Goal: Information Seeking & Learning: Learn about a topic

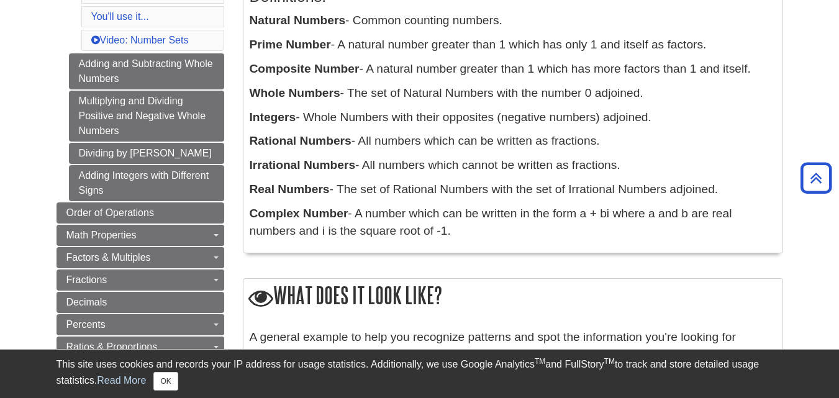
scroll to position [281, 0]
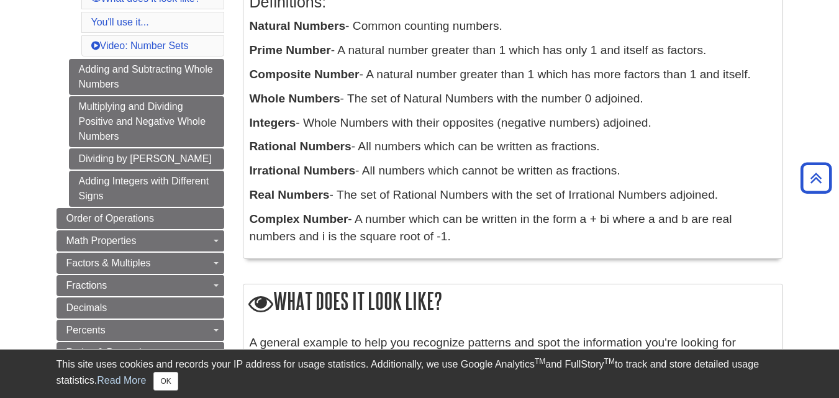
click at [527, 195] on p "Real Numbers - The set of Rational Numbers with the set of Irrational Numbers a…" at bounding box center [513, 195] width 526 height 18
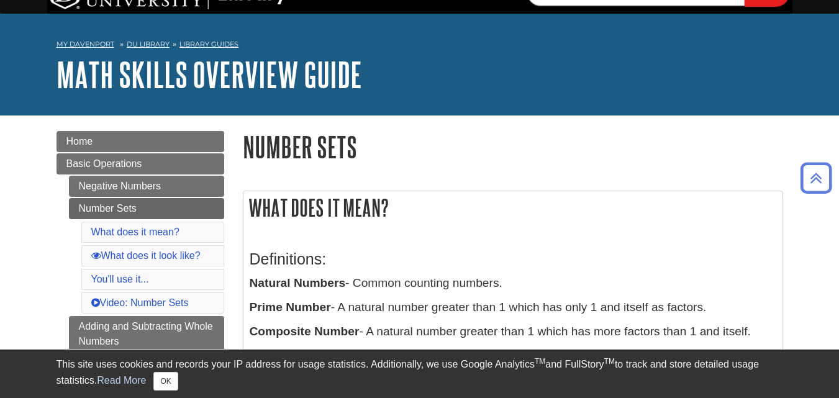
scroll to position [0, 0]
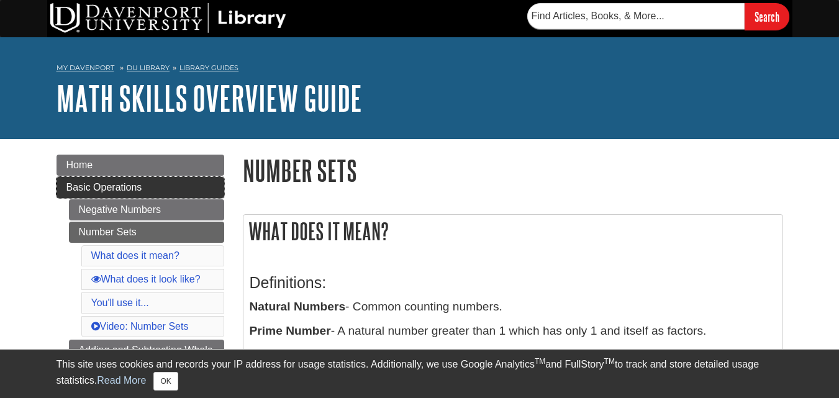
click at [163, 186] on link "Basic Operations" at bounding box center [140, 187] width 168 height 21
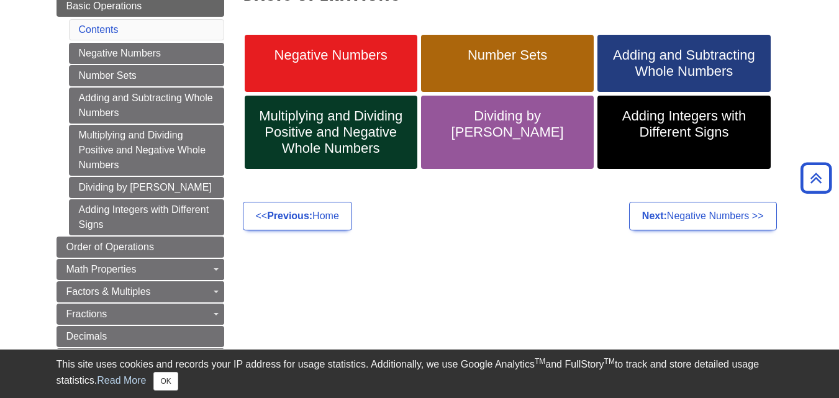
scroll to position [169, 0]
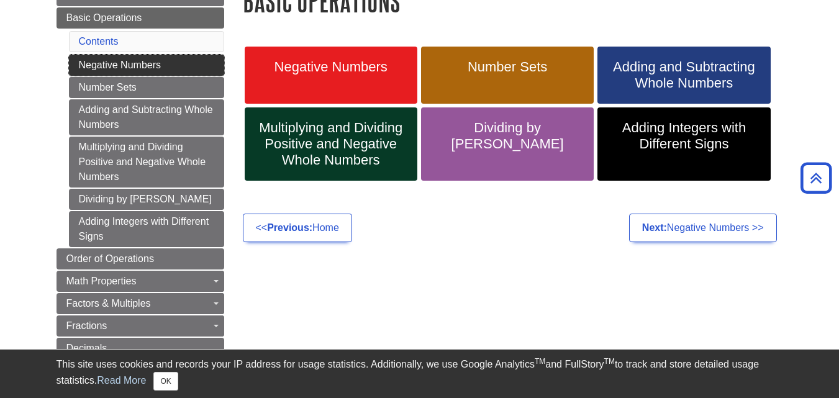
click at [185, 63] on link "Negative Numbers" at bounding box center [146, 65] width 155 height 21
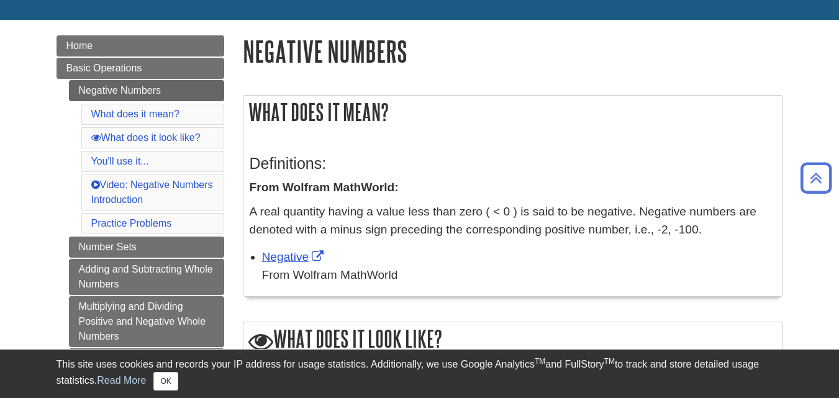
scroll to position [120, 0]
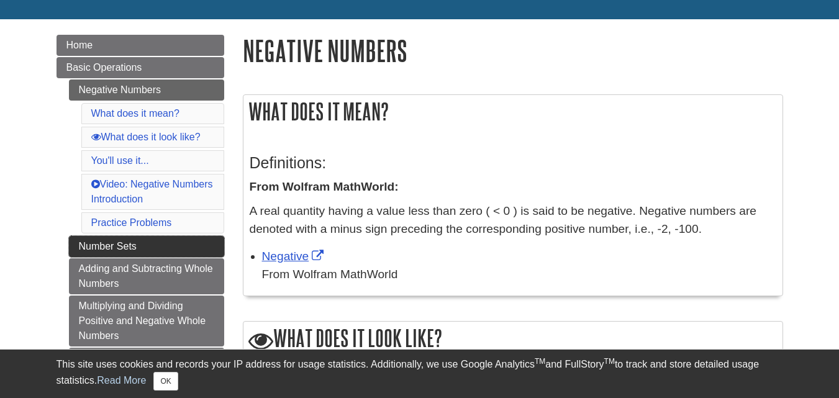
click at [148, 249] on link "Number Sets" at bounding box center [146, 246] width 155 height 21
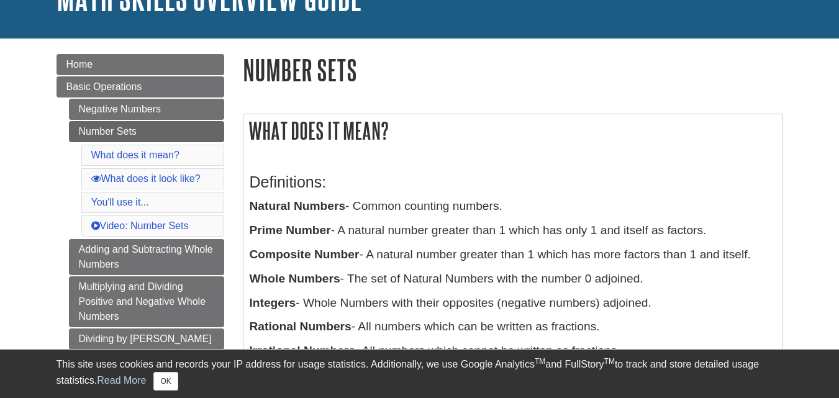
scroll to position [132, 0]
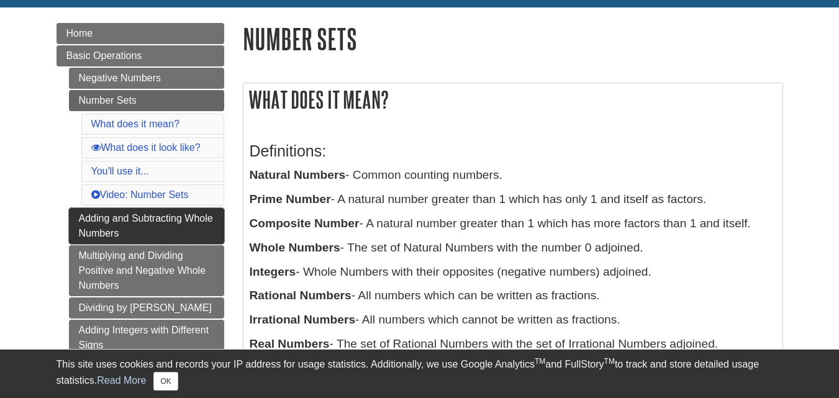
click at [151, 210] on link "Adding and Subtracting Whole Numbers" at bounding box center [146, 226] width 155 height 36
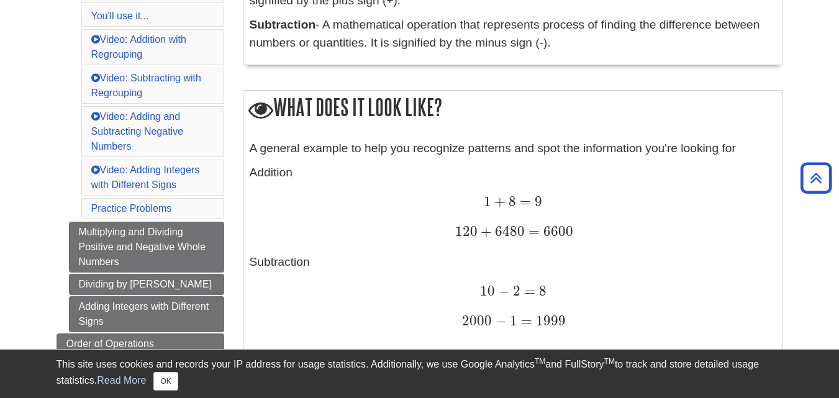
scroll to position [356, 0]
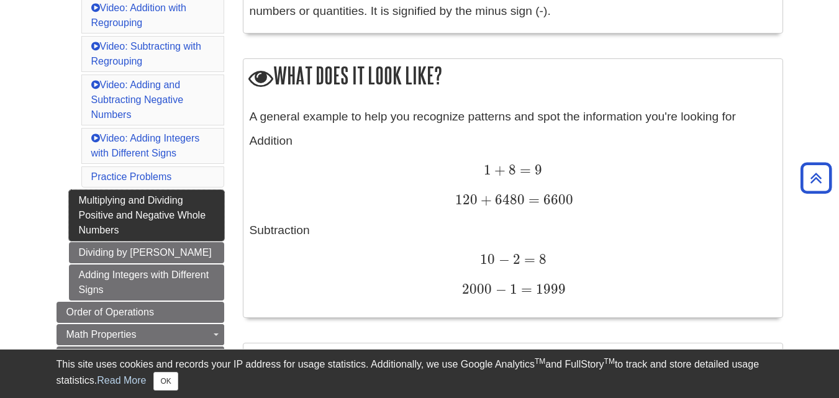
click at [150, 205] on link "Multiplying and Dividing Positive and Negative Whole Numbers" at bounding box center [146, 215] width 155 height 51
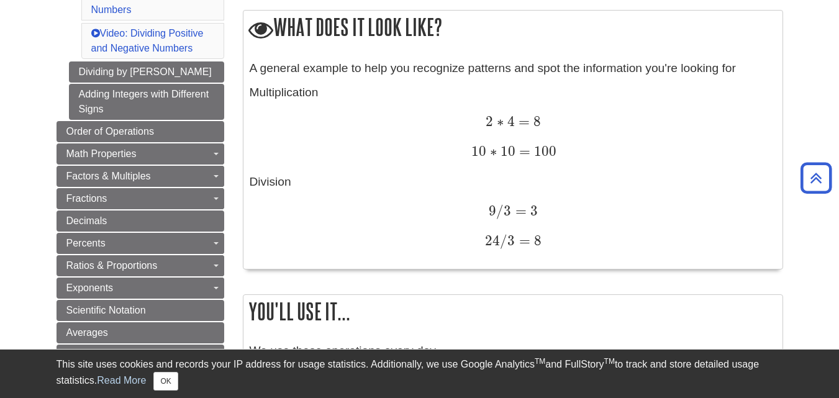
scroll to position [436, 0]
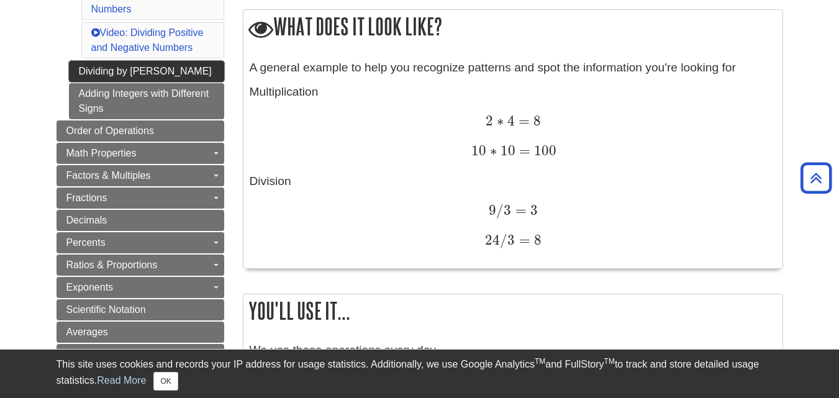
click at [174, 67] on link "Dividing by [PERSON_NAME]" at bounding box center [146, 71] width 155 height 21
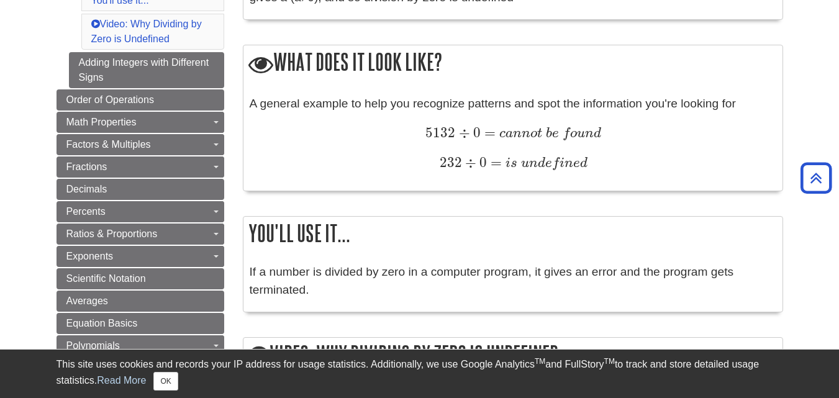
scroll to position [413, 0]
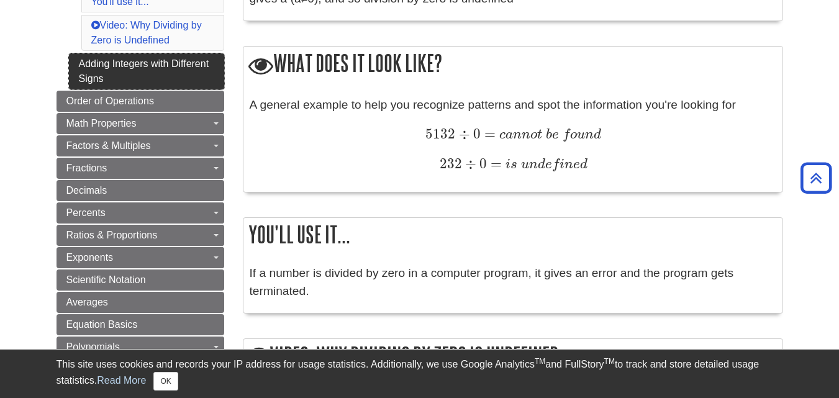
click at [179, 68] on link "Adding Integers with Different Signs" at bounding box center [146, 71] width 155 height 36
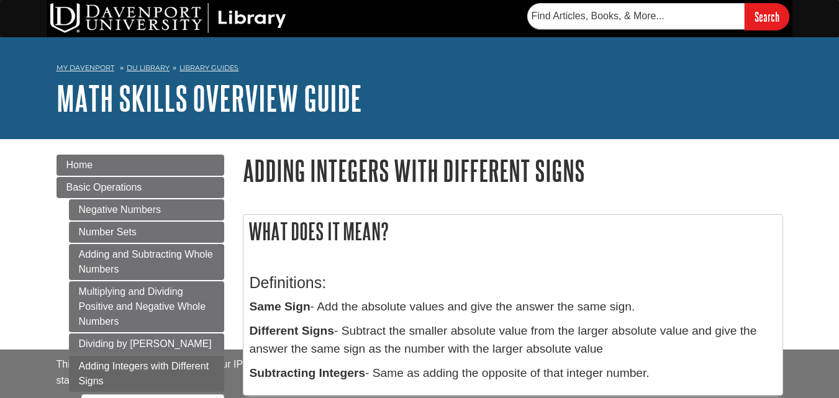
click at [176, 97] on link "Math Skills Overview Guide" at bounding box center [208, 98] width 305 height 38
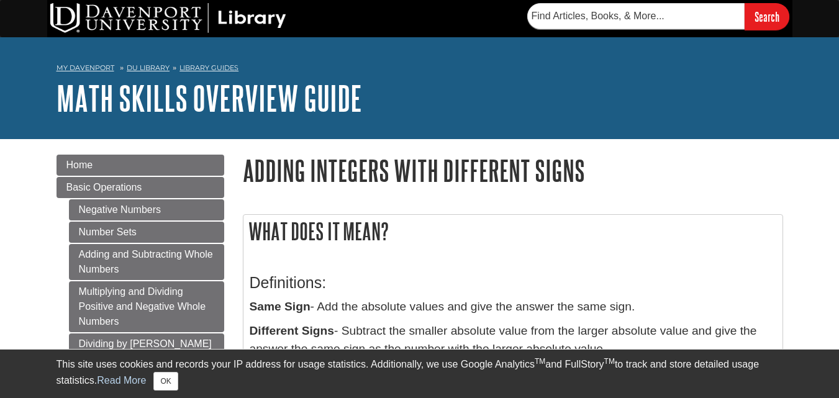
scroll to position [4, 0]
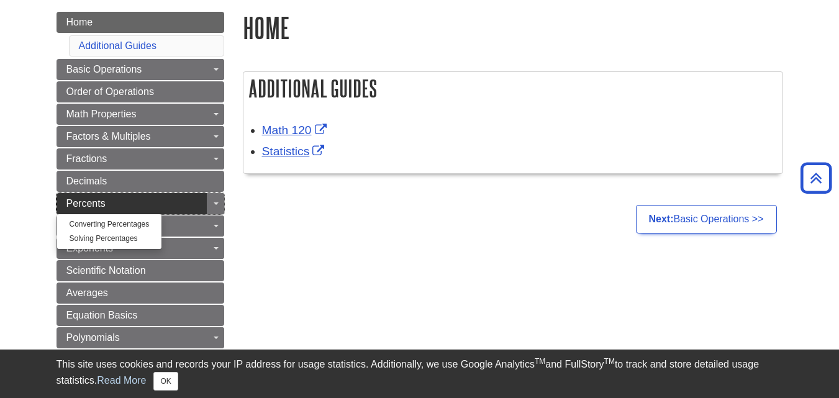
scroll to position [88, 0]
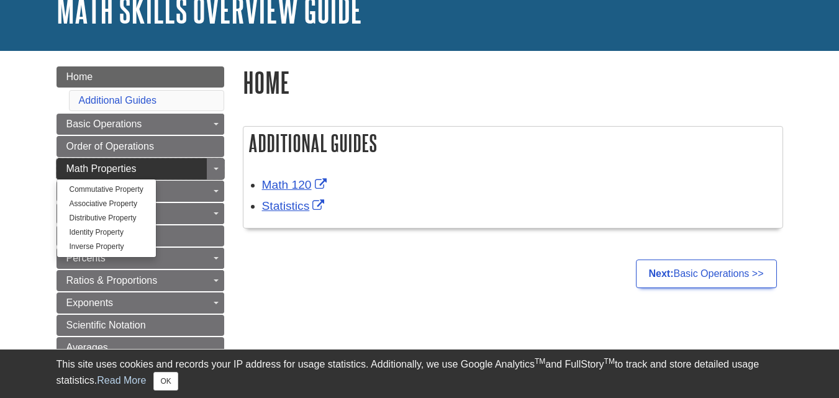
click at [89, 166] on span "Math Properties" at bounding box center [101, 168] width 70 height 11
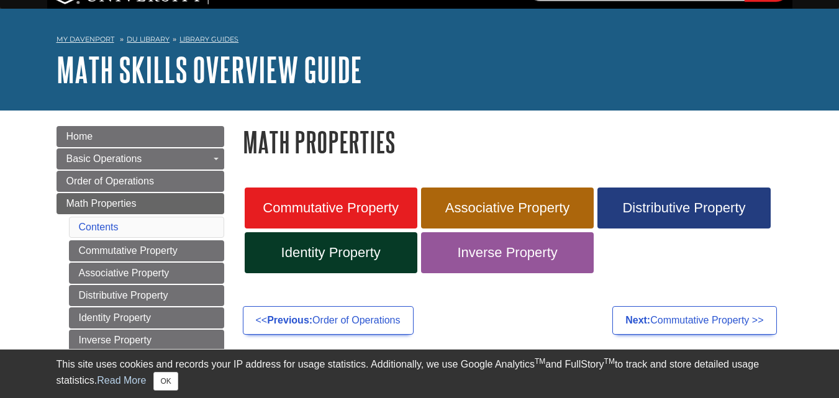
scroll to position [97, 0]
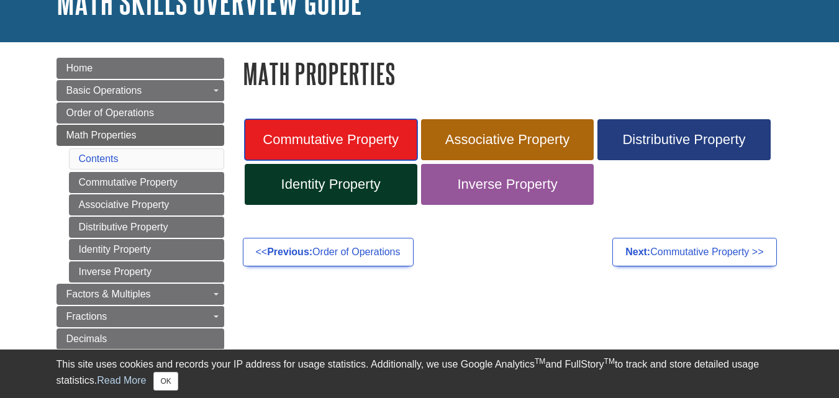
click at [311, 137] on span "Commutative Property" at bounding box center [331, 140] width 154 height 16
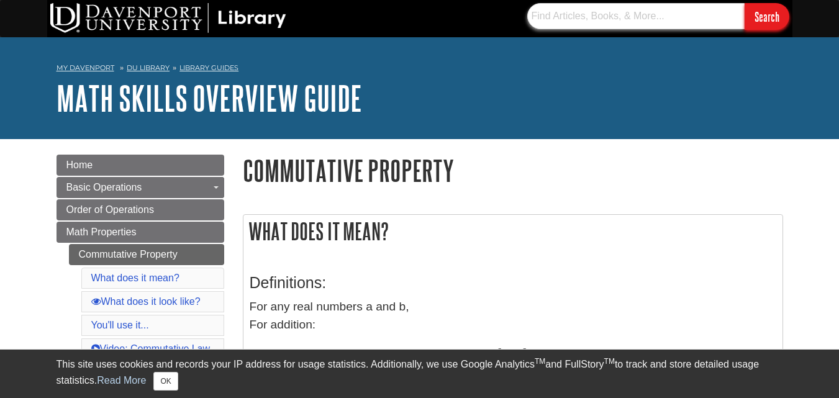
click at [575, 15] on input "text" at bounding box center [635, 16] width 217 height 26
type input "sat"
click at [744, 3] on input "Search" at bounding box center [766, 16] width 45 height 27
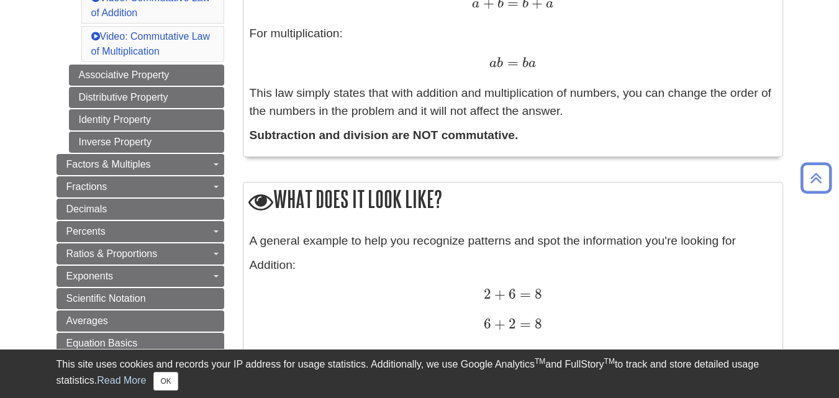
scroll to position [352, 0]
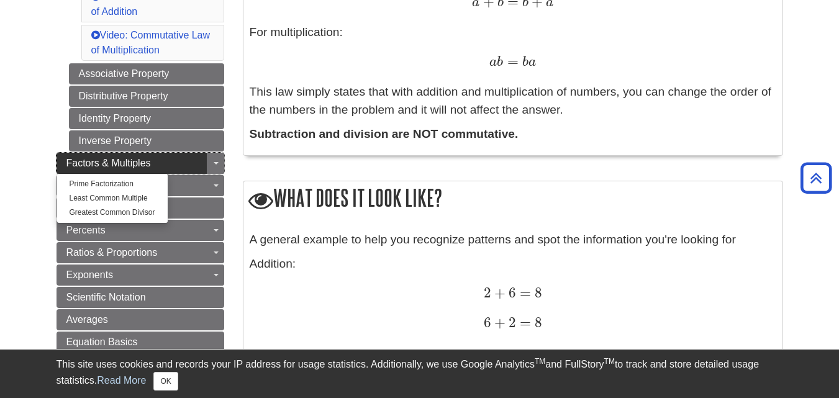
click at [134, 165] on span "Factors & Multiples" at bounding box center [108, 163] width 84 height 11
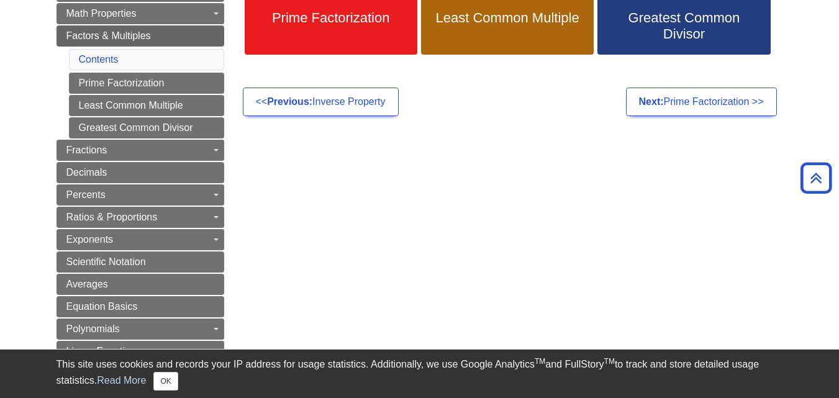
scroll to position [213, 0]
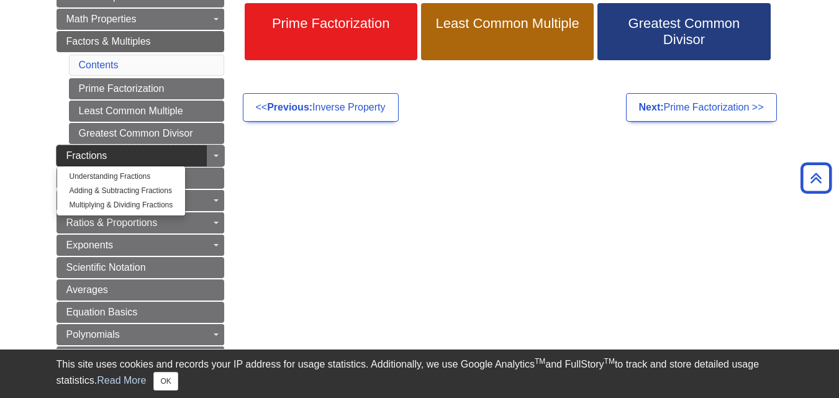
click at [205, 155] on link "Fractions" at bounding box center [140, 155] width 168 height 21
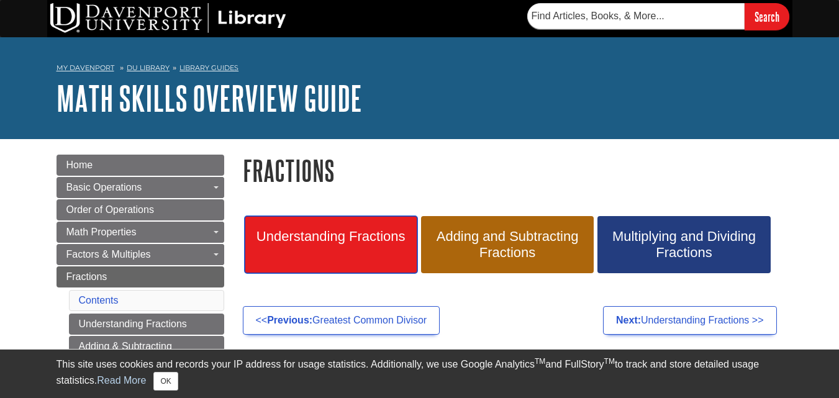
click at [315, 233] on span "Understanding Fractions" at bounding box center [331, 236] width 154 height 16
